Goal: Register for event/course

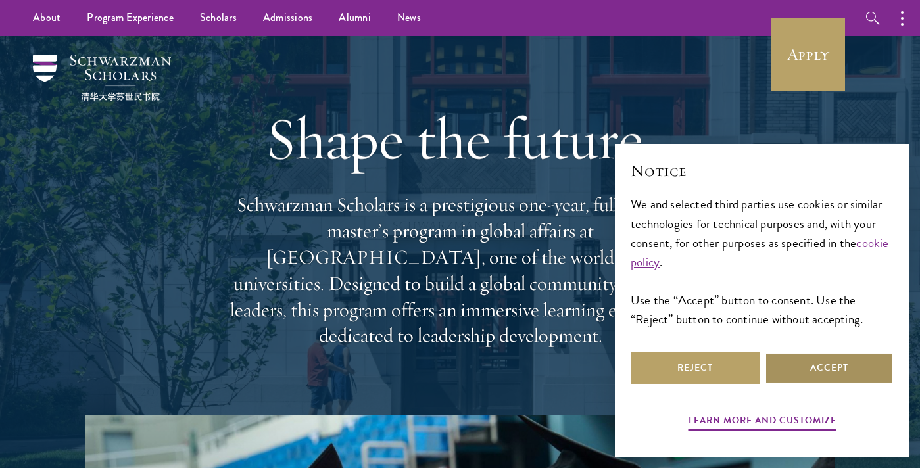
click at [832, 366] on button "Accept" at bounding box center [829, 369] width 129 height 32
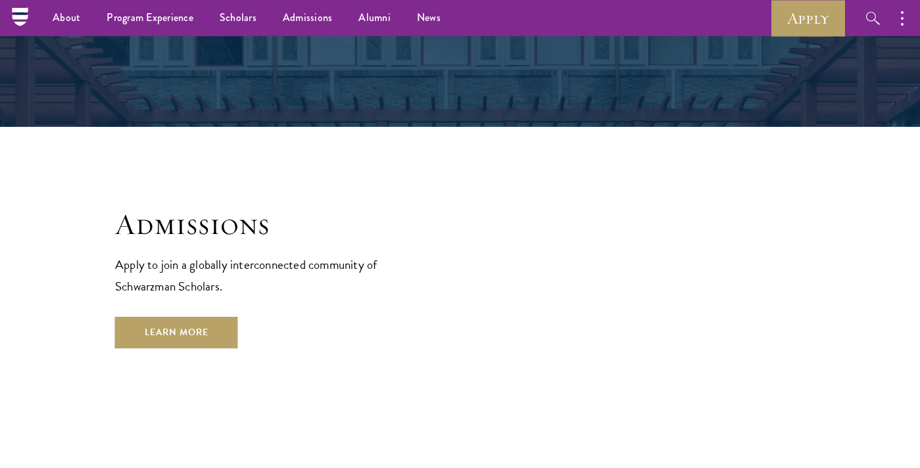
scroll to position [2068, 0]
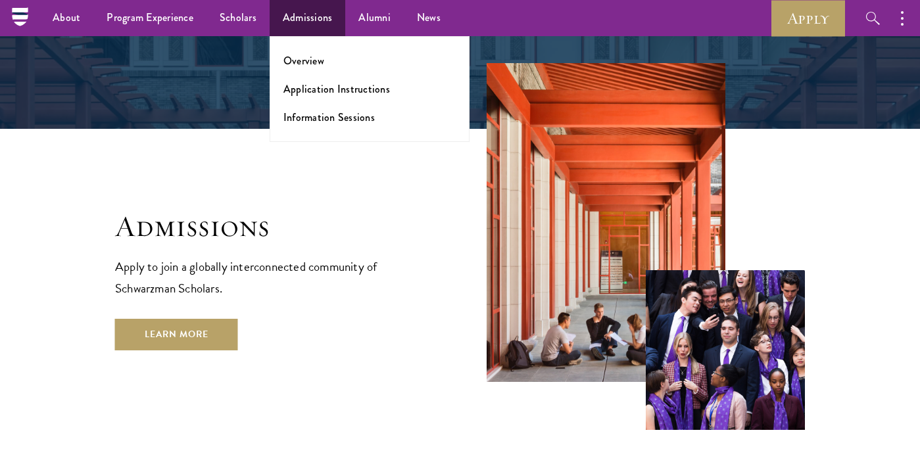
click at [293, 23] on link "Admissions" at bounding box center [308, 18] width 76 height 36
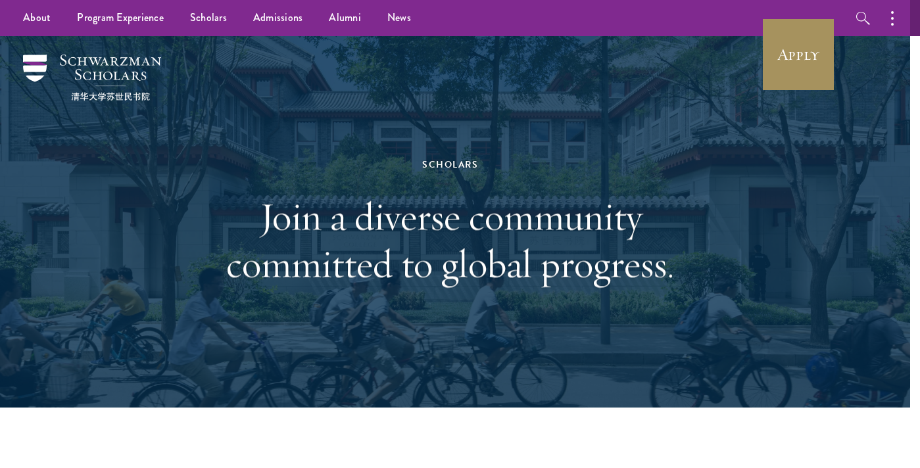
scroll to position [0, 10]
click at [784, 76] on link "Apply" at bounding box center [799, 55] width 74 height 74
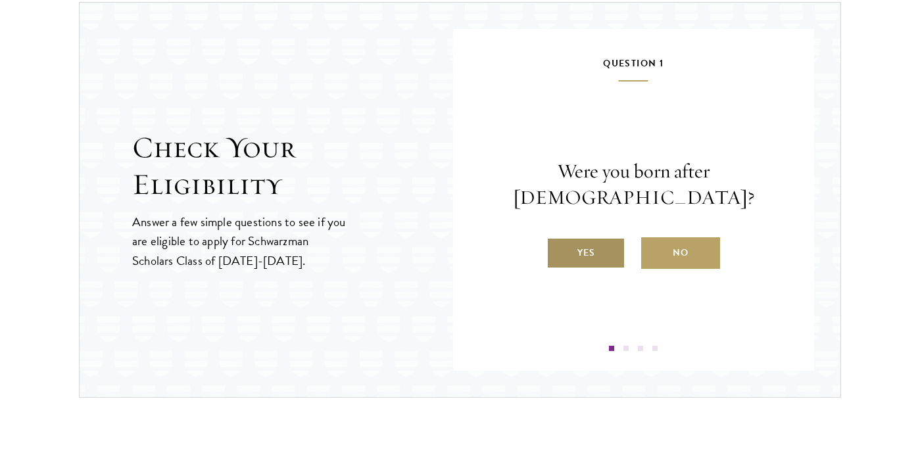
click at [613, 251] on label "Yes" at bounding box center [586, 254] width 79 height 32
click at [559, 251] on input "Yes" at bounding box center [553, 245] width 12 height 12
click at [601, 266] on label "Yes" at bounding box center [586, 254] width 79 height 32
click at [559, 251] on input "Yes" at bounding box center [553, 245] width 12 height 12
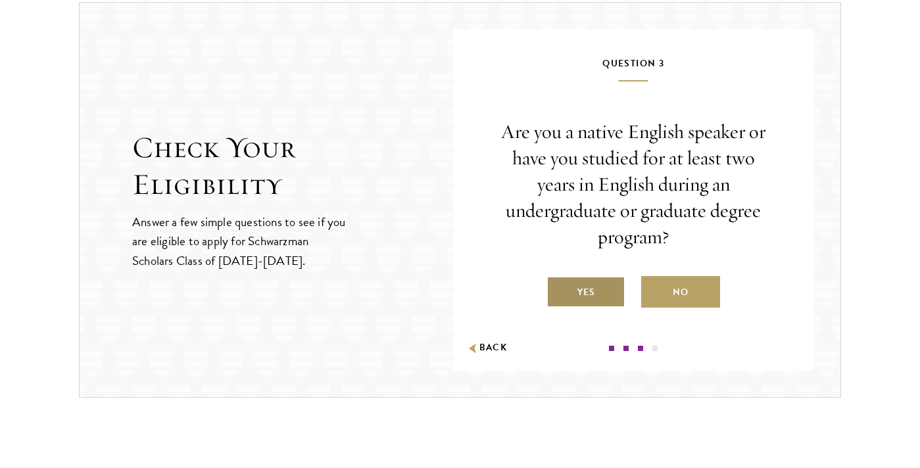
click at [592, 285] on label "Yes" at bounding box center [586, 292] width 79 height 32
click at [559, 285] on input "Yes" at bounding box center [553, 284] width 12 height 12
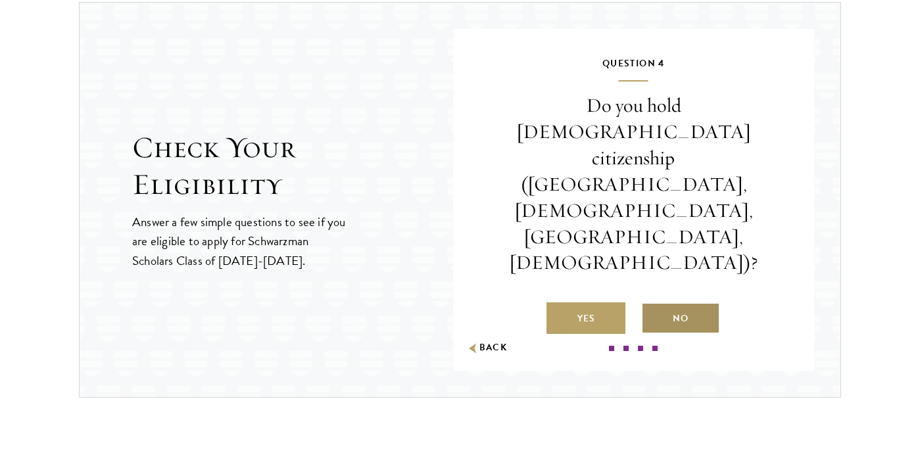
click at [664, 303] on label "No" at bounding box center [680, 319] width 79 height 32
click at [653, 305] on input "No" at bounding box center [647, 311] width 12 height 12
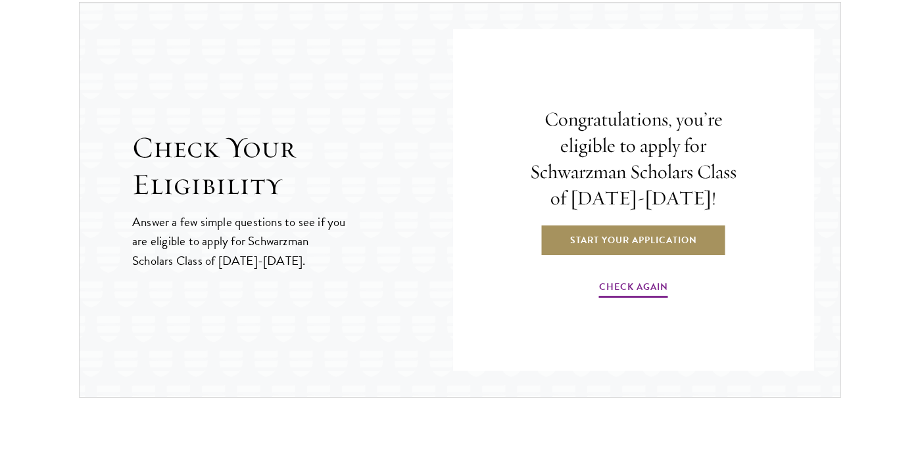
click at [649, 238] on link "Start Your Application" at bounding box center [634, 240] width 186 height 32
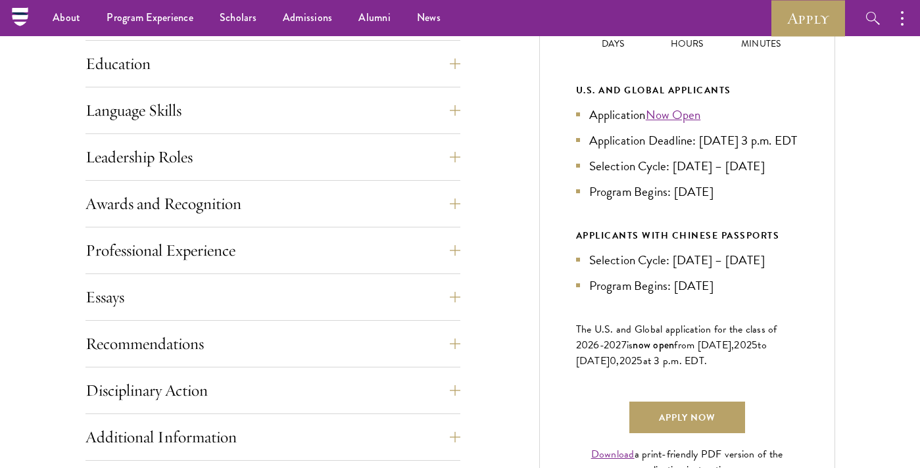
scroll to position [656, 0]
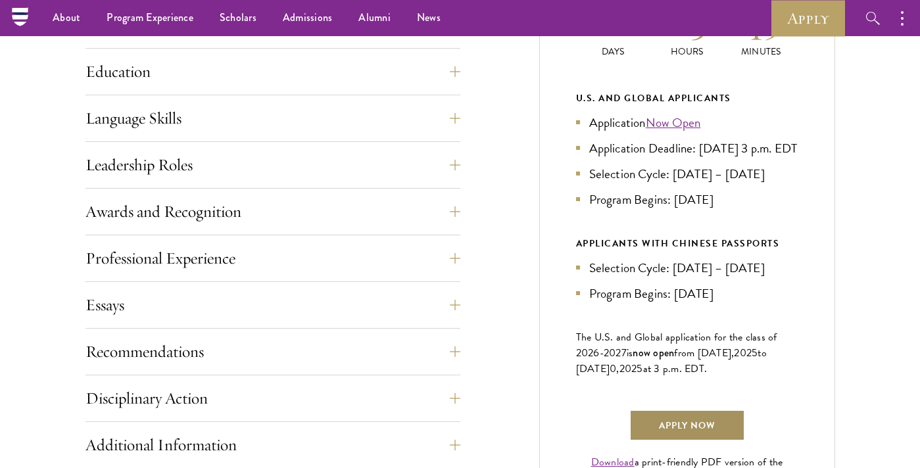
click at [669, 441] on link "Apply Now" at bounding box center [688, 426] width 116 height 32
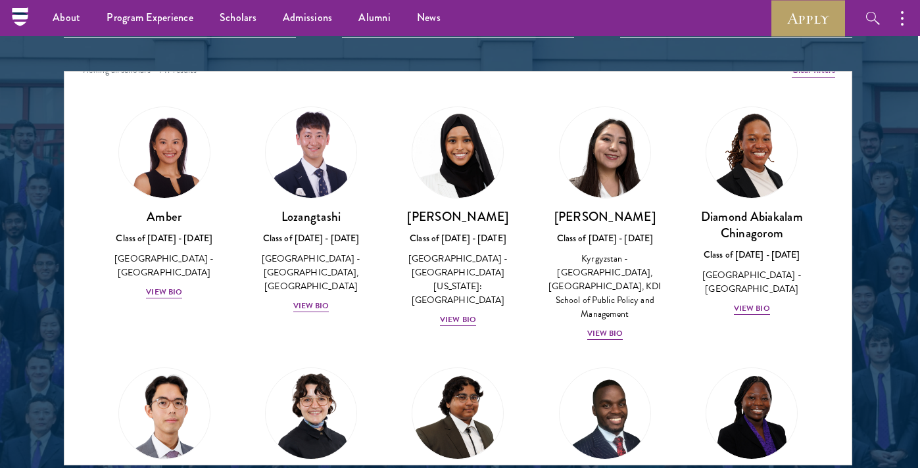
scroll to position [16, 0]
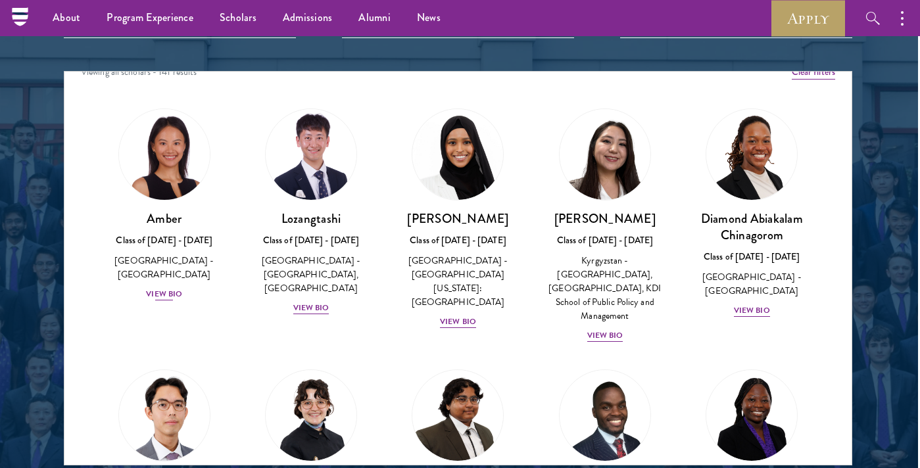
click at [166, 288] on div "View Bio" at bounding box center [164, 294] width 36 height 13
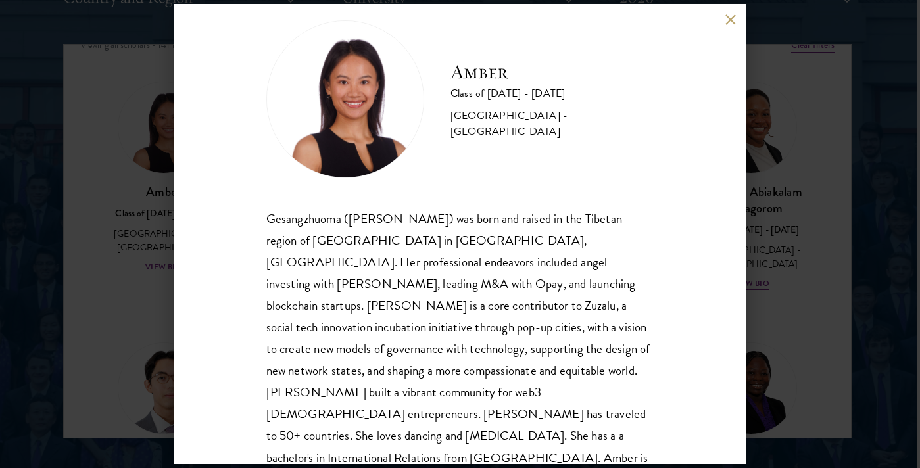
scroll to position [1692, 3]
click at [143, 310] on div "Amber Class of [DATE] - [DATE] [GEOGRAPHIC_DATA] - [GEOGRAPHIC_DATA] Gesangzhuo…" at bounding box center [460, 234] width 920 height 468
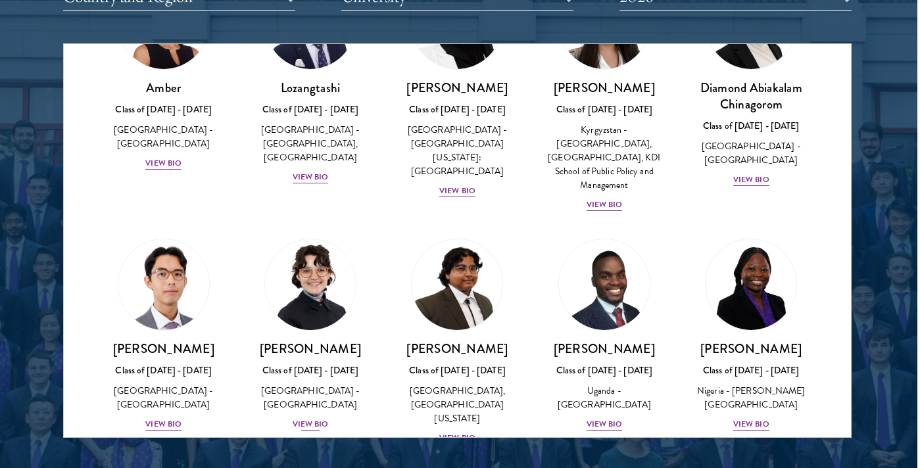
scroll to position [207, 0]
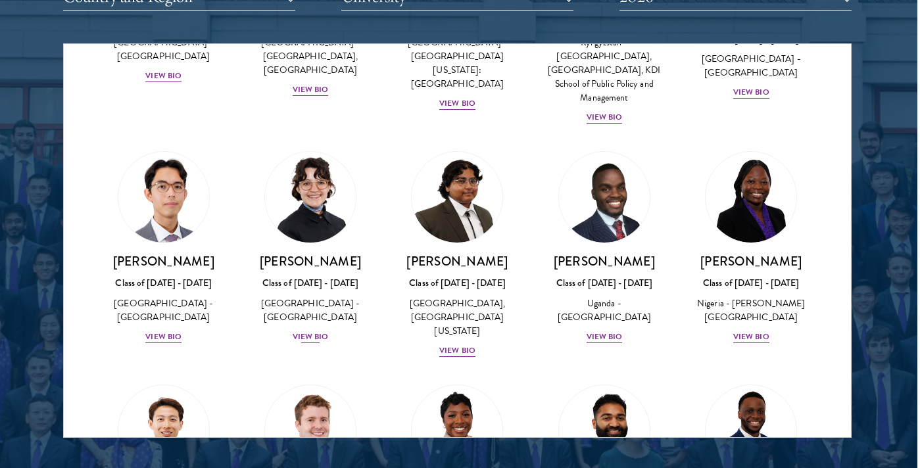
click at [313, 336] on div "View Bio" at bounding box center [311, 337] width 36 height 13
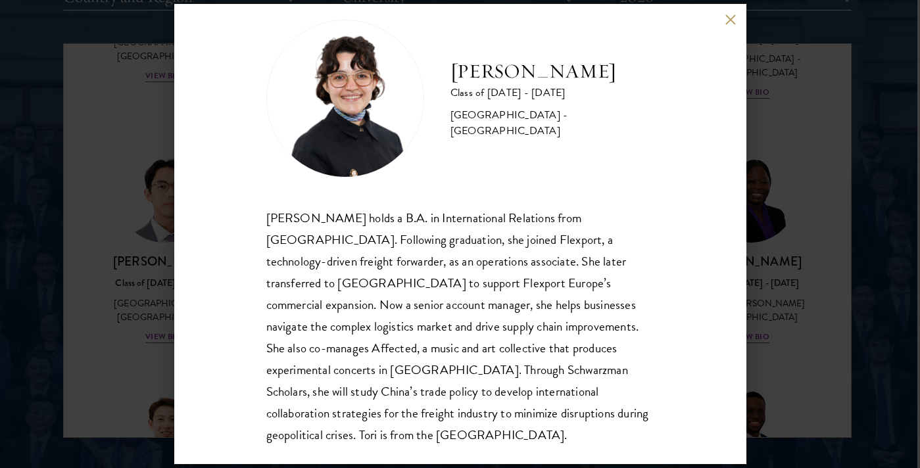
scroll to position [23, 0]
click at [159, 272] on div "[PERSON_NAME] Class of [DATE] - [DATE] [GEOGRAPHIC_DATA] - [GEOGRAPHIC_DATA] [P…" at bounding box center [460, 234] width 920 height 468
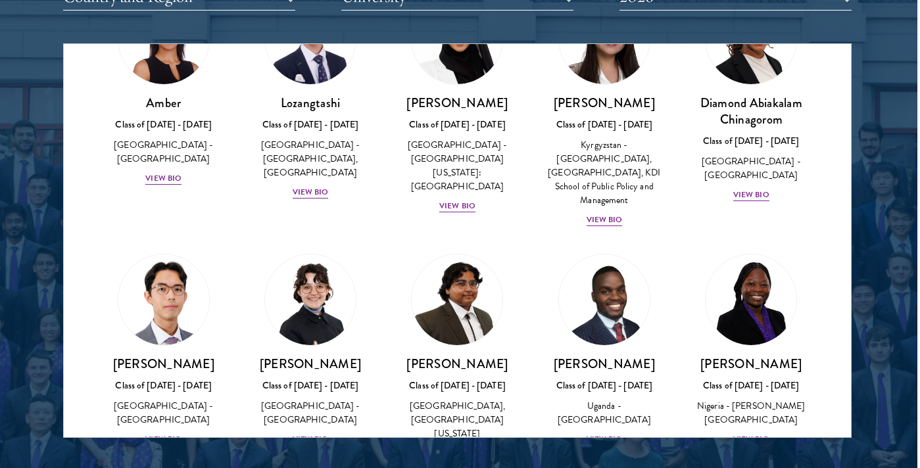
scroll to position [99, 0]
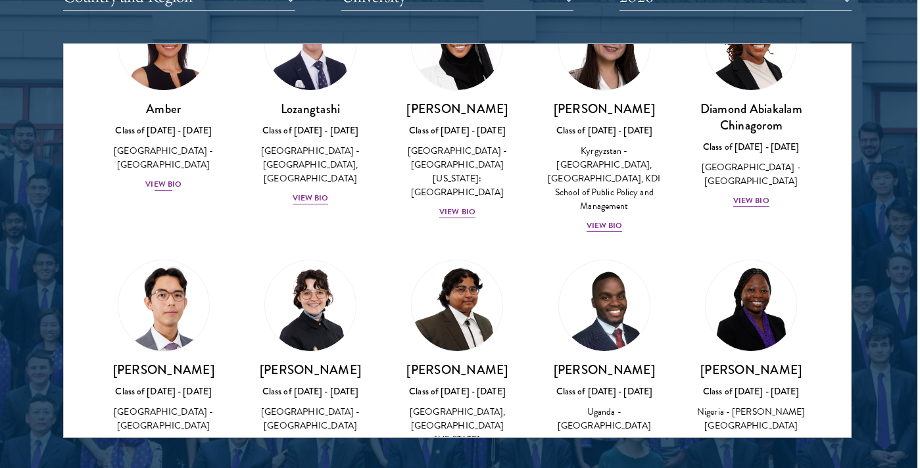
click at [171, 178] on div "View Bio" at bounding box center [163, 184] width 36 height 13
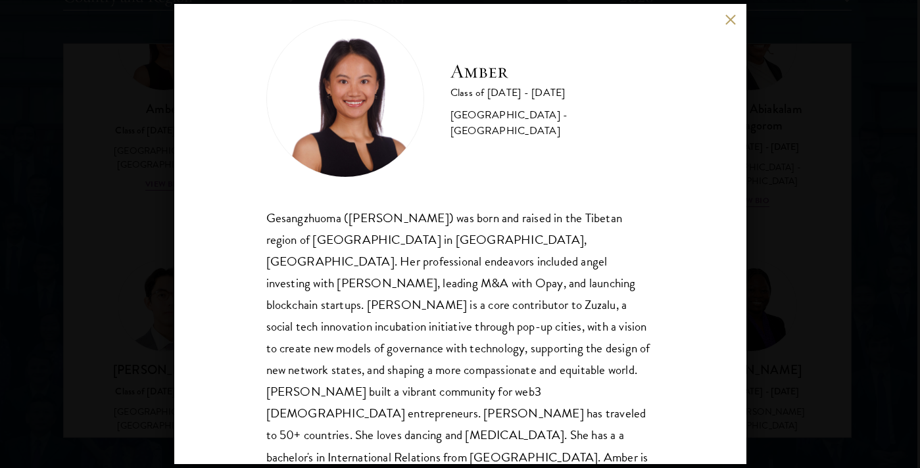
scroll to position [23, 0]
click at [147, 247] on div "Amber Class of [DATE] - [DATE] [GEOGRAPHIC_DATA] - [GEOGRAPHIC_DATA] Gesangzhuo…" at bounding box center [460, 234] width 920 height 468
